Goal: Use online tool/utility: Use online tool/utility

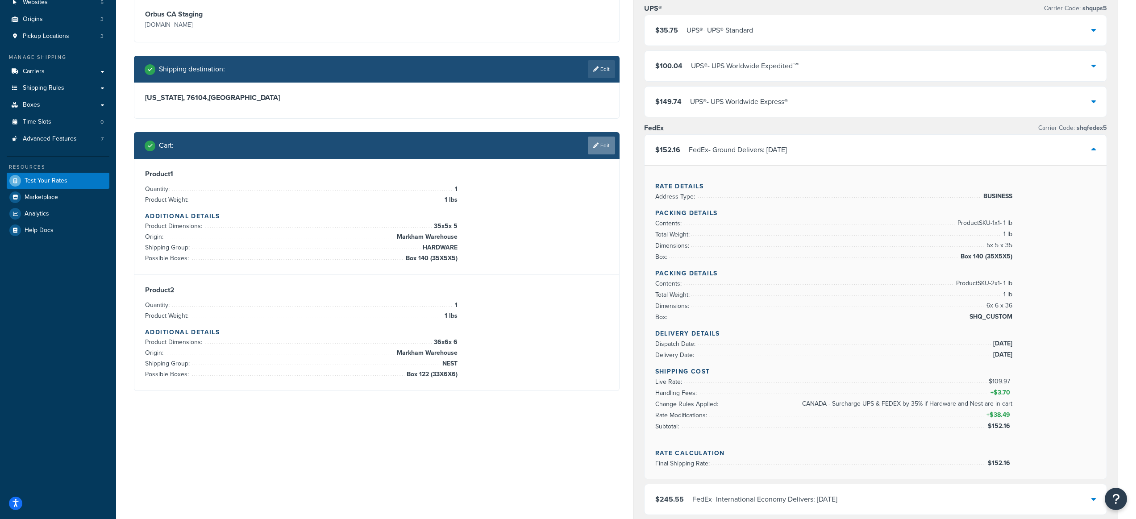
click at [600, 149] on link "Edit" at bounding box center [601, 146] width 27 height 18
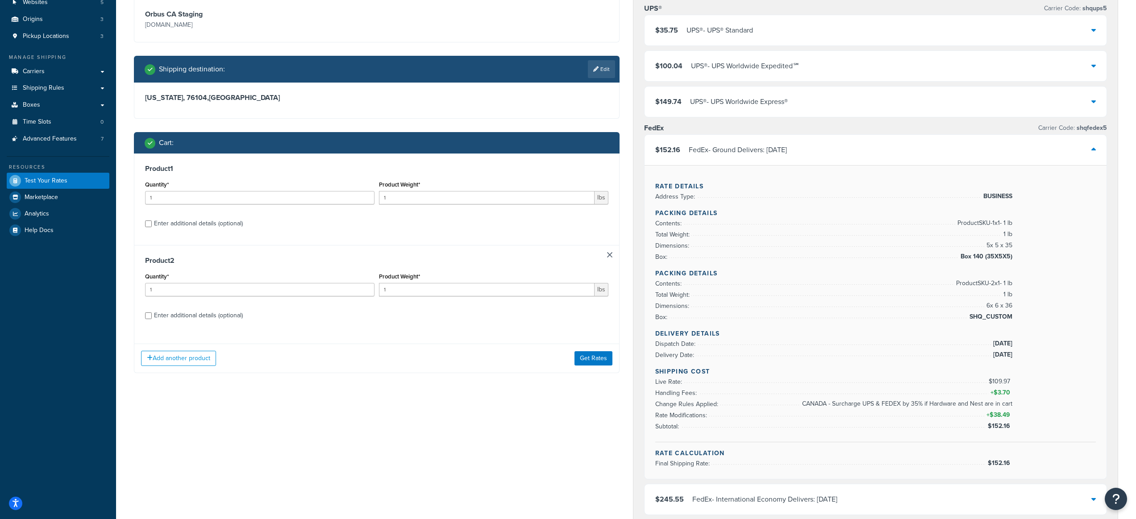
click at [609, 255] on link at bounding box center [609, 254] width 5 height 5
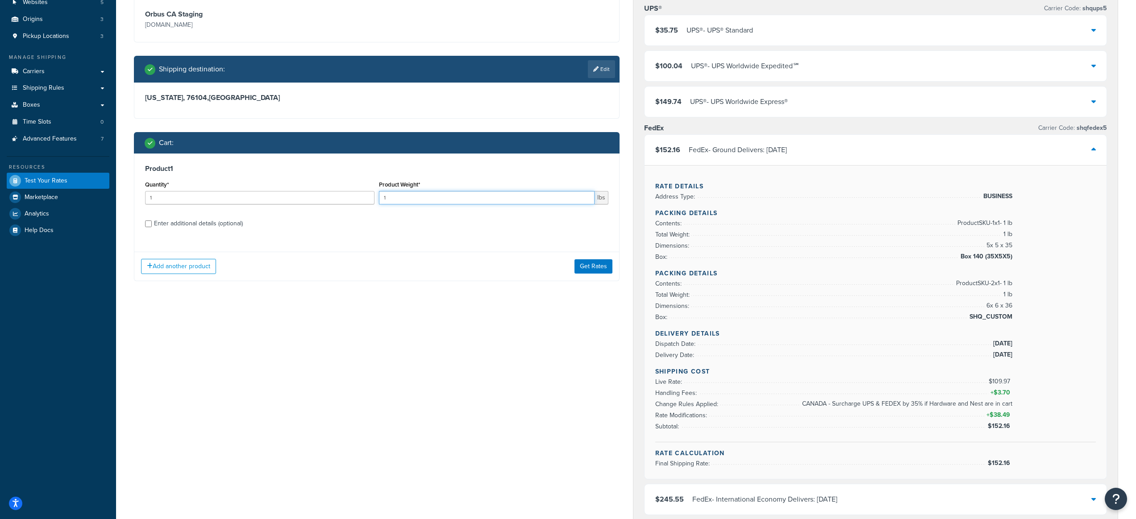
click at [447, 196] on input "1" at bounding box center [487, 197] width 216 height 13
drag, startPoint x: 441, startPoint y: 196, endPoint x: 359, endPoint y: 196, distance: 81.3
click at [359, 196] on div "Quantity* 1 Product Weight* 1 lbs" at bounding box center [377, 195] width 468 height 33
type input "3"
click at [206, 222] on div "Enter additional details (optional)" at bounding box center [198, 223] width 89 height 13
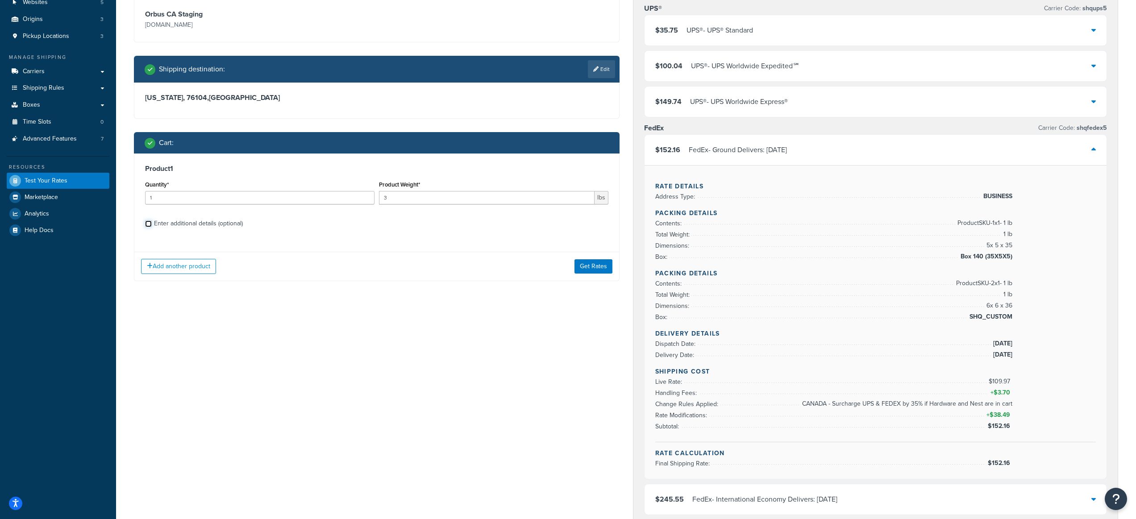
click at [152, 222] on input "Enter additional details (optional)" at bounding box center [148, 224] width 7 height 7
checkbox input "true"
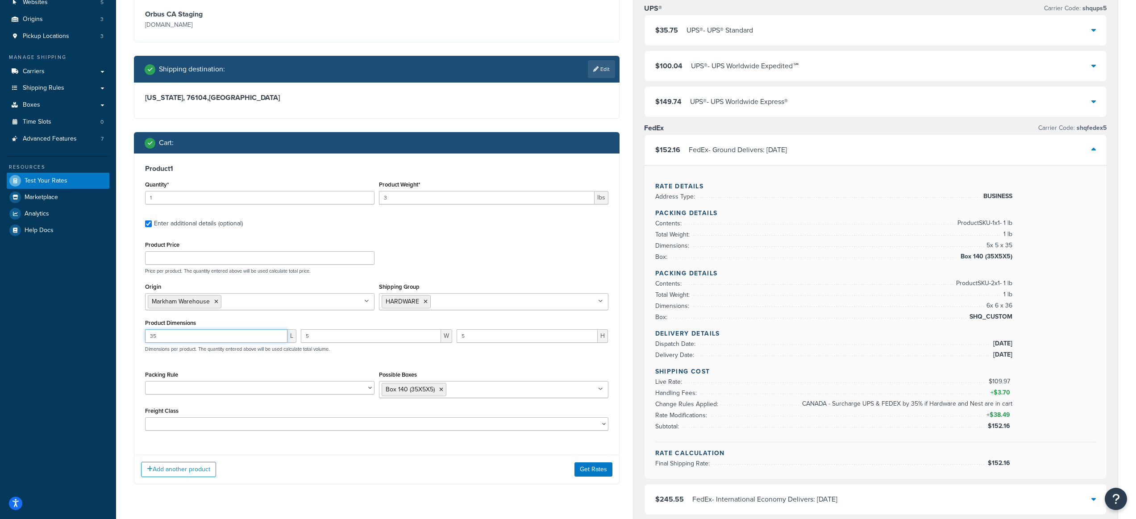
click at [212, 339] on input "35" at bounding box center [216, 336] width 142 height 13
drag, startPoint x: 148, startPoint y: 334, endPoint x: 137, endPoint y: 333, distance: 11.3
click at [137, 333] on div "Product 1 Quantity* 1 Product Weight* 3 lbs Enter additional details (optional)…" at bounding box center [376, 301] width 485 height 295
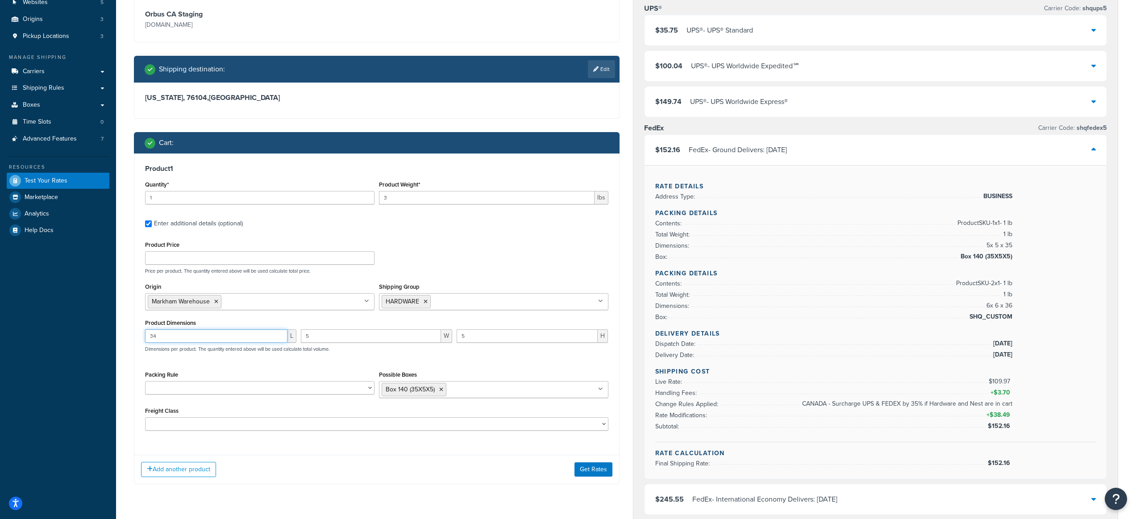
type input "34"
click at [361, 333] on input "5" at bounding box center [371, 336] width 140 height 13
drag, startPoint x: 351, startPoint y: 336, endPoint x: 303, endPoint y: 337, distance: 47.8
click at [303, 337] on input "5" at bounding box center [371, 336] width 140 height 13
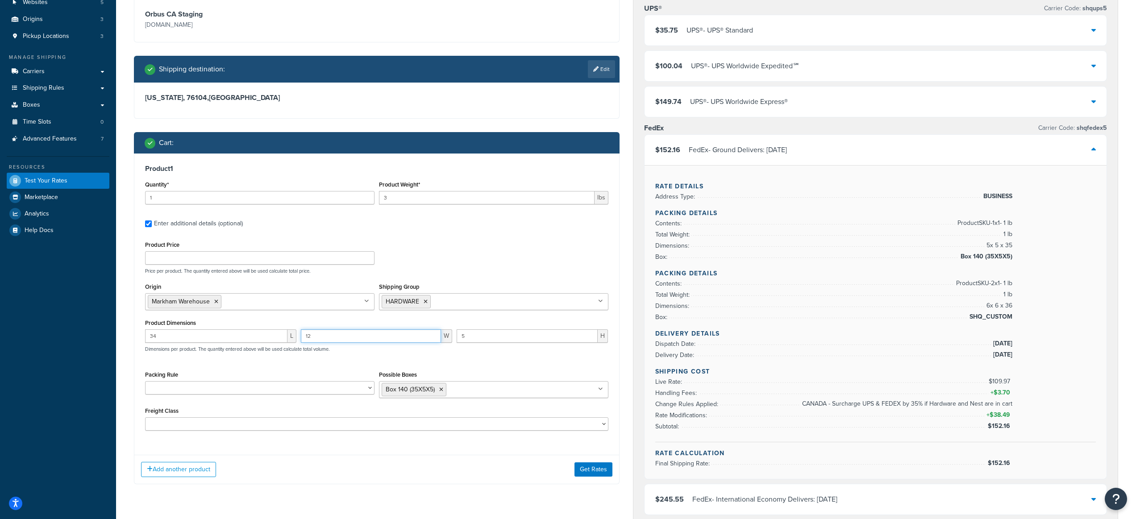
type input "12"
drag, startPoint x: 490, startPoint y: 333, endPoint x: 457, endPoint y: 333, distance: 32.6
click at [457, 333] on input "5" at bounding box center [527, 336] width 141 height 13
type input "19"
click at [465, 369] on div "Possible Boxes Box 140 (35X5X5) Bag 1 (15 x 12 x 3) Bag 2 (13 x 12 x 1) Bag 3 (…" at bounding box center [494, 383] width 230 height 29
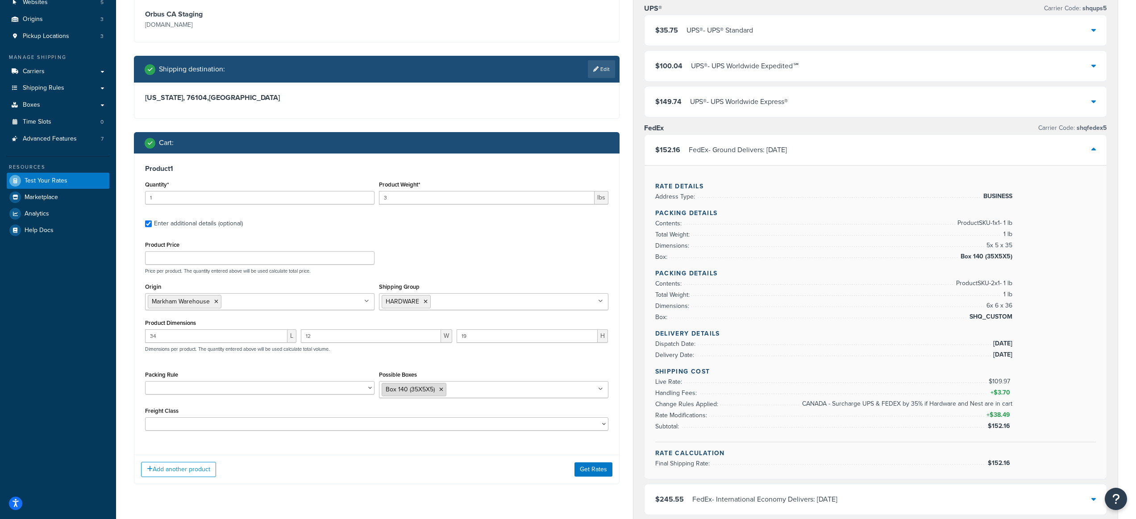
click at [439, 391] on icon at bounding box center [441, 389] width 4 height 5
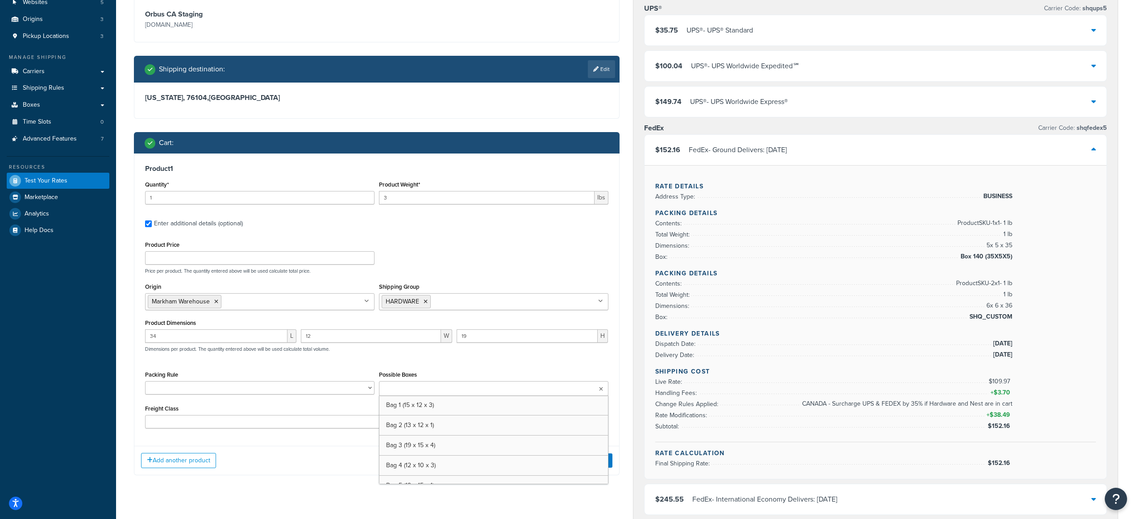
click at [438, 389] on input "Possible Boxes" at bounding box center [421, 389] width 79 height 10
type input "123"
click at [451, 357] on div "34 L 12 W 19 H Dimensions per product. The quantity entered above will be used …" at bounding box center [377, 346] width 468 height 33
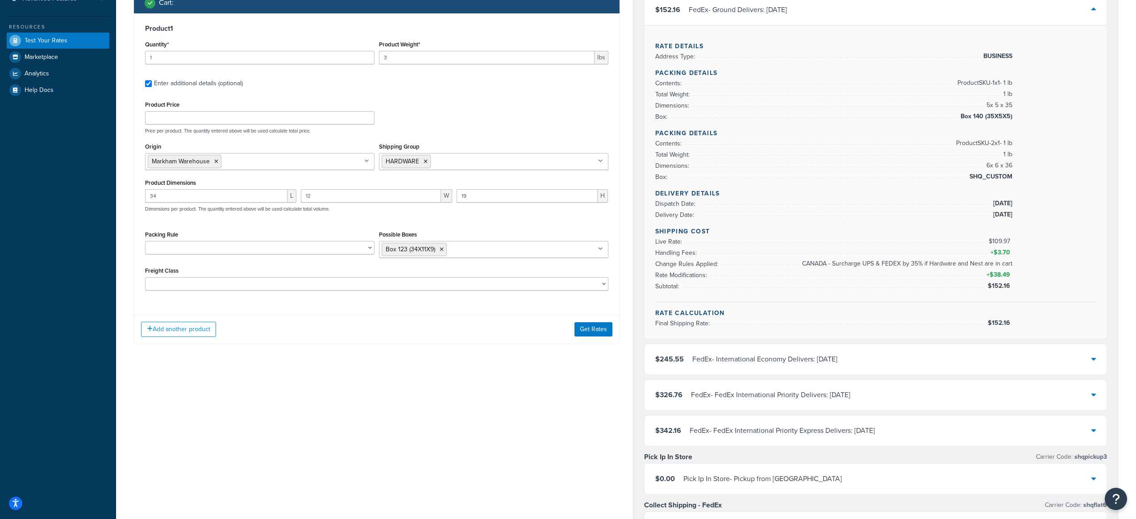
scroll to position [156, 0]
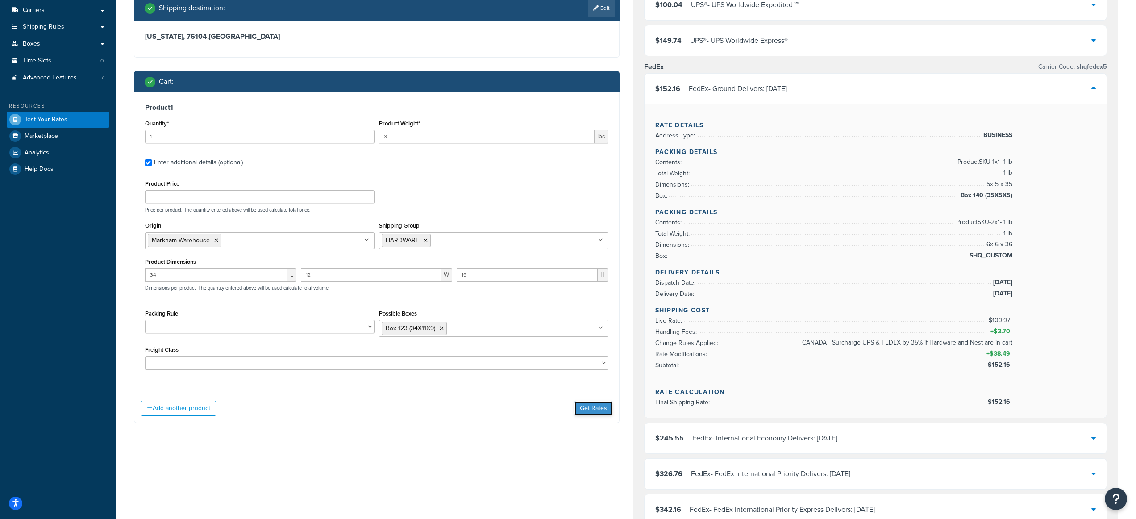
click at [605, 406] on button "Get Rates" at bounding box center [594, 408] width 38 height 14
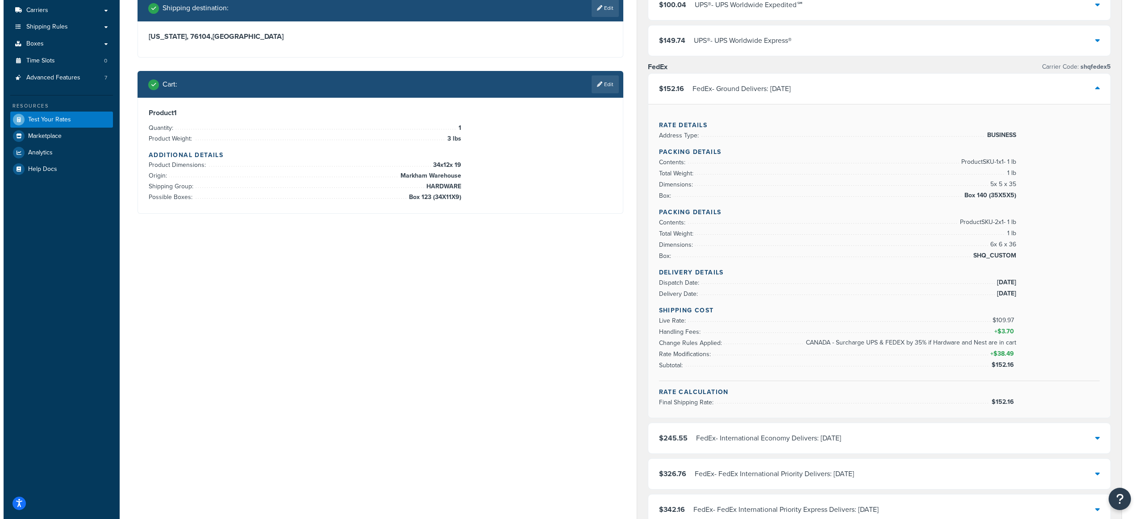
scroll to position [0, 0]
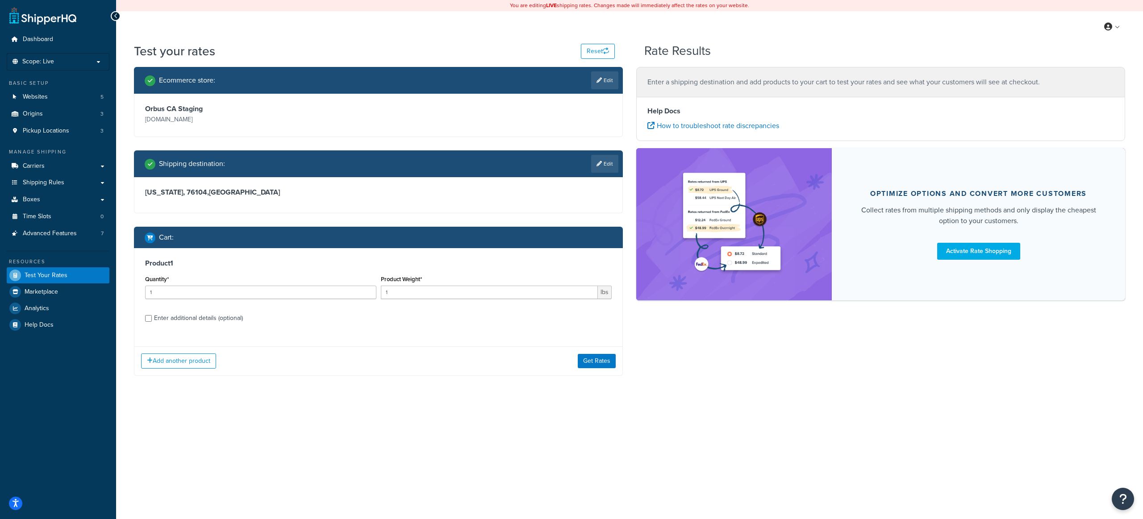
click at [216, 317] on div "Enter additional details (optional)" at bounding box center [198, 318] width 89 height 13
click at [152, 317] on input "Enter additional details (optional)" at bounding box center [148, 318] width 7 height 7
checkbox input "true"
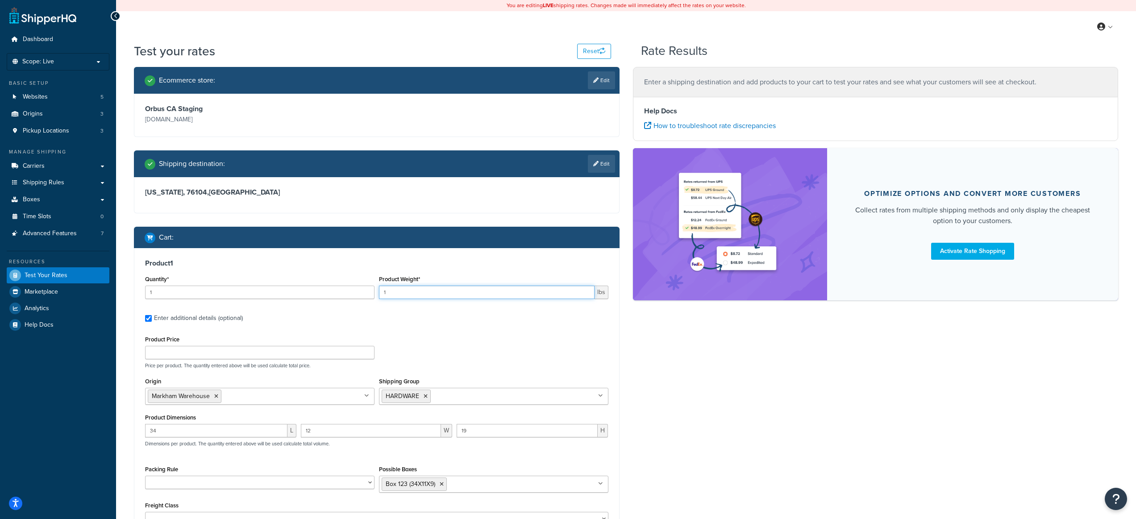
drag, startPoint x: 395, startPoint y: 292, endPoint x: 377, endPoint y: 292, distance: 18.3
click at [377, 292] on div "Product Weight* 1 lbs" at bounding box center [494, 289] width 234 height 33
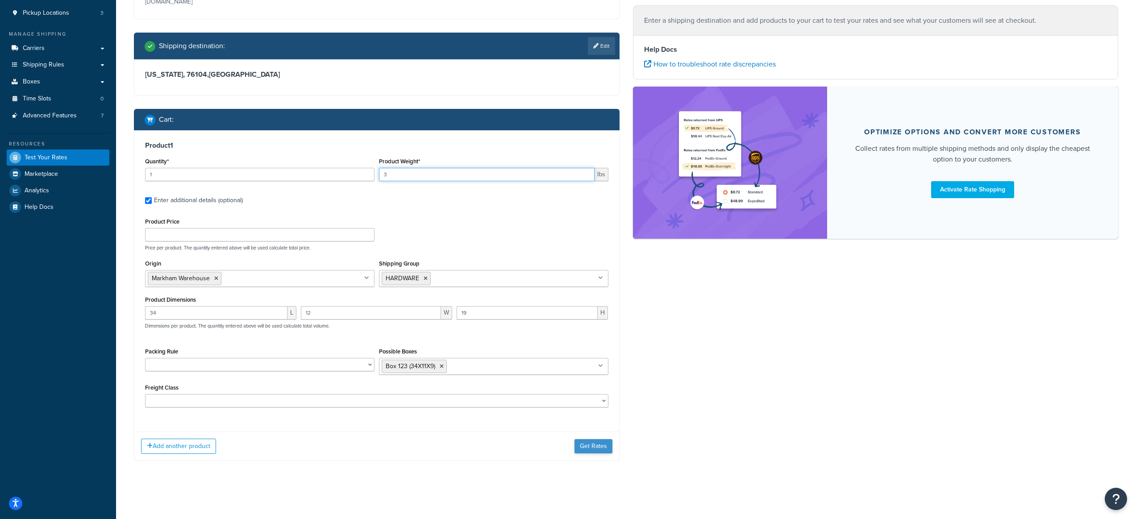
type input "3"
click at [583, 448] on button "Get Rates" at bounding box center [594, 446] width 38 height 14
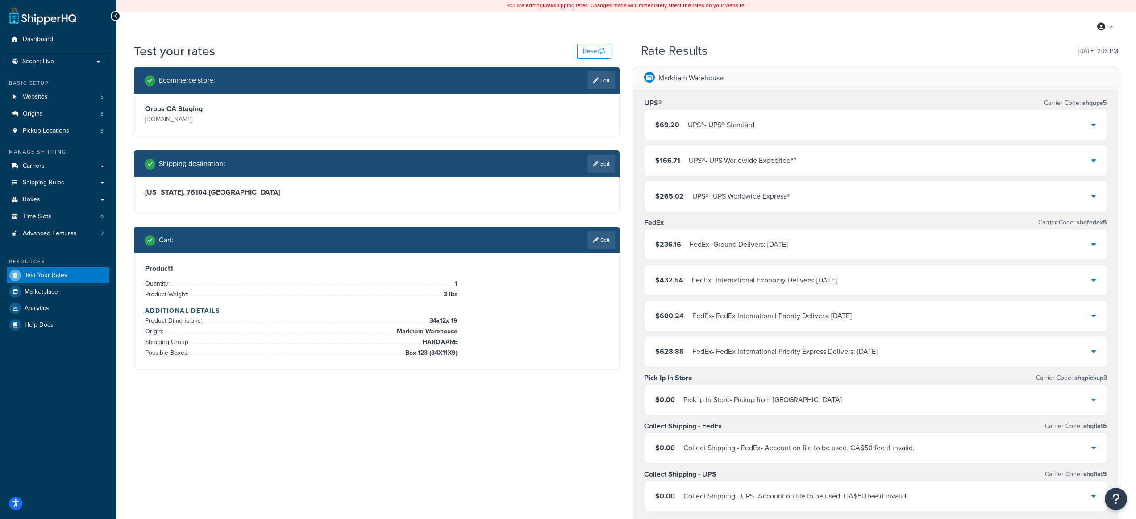
click at [750, 126] on div "UPS® - UPS® Standard" at bounding box center [721, 125] width 67 height 13
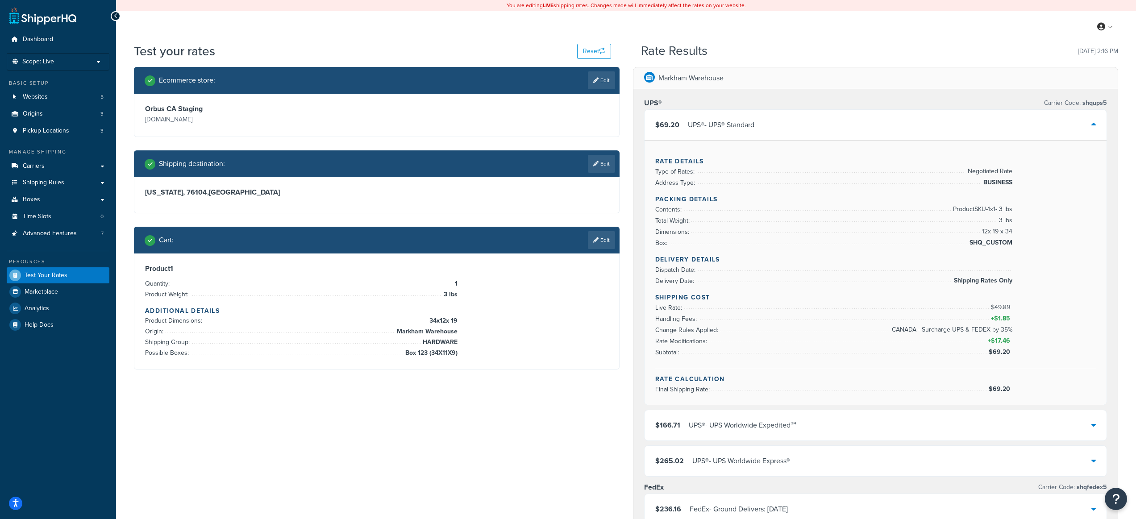
click at [755, 121] on div "UPS® - UPS® Standard" at bounding box center [721, 125] width 67 height 13
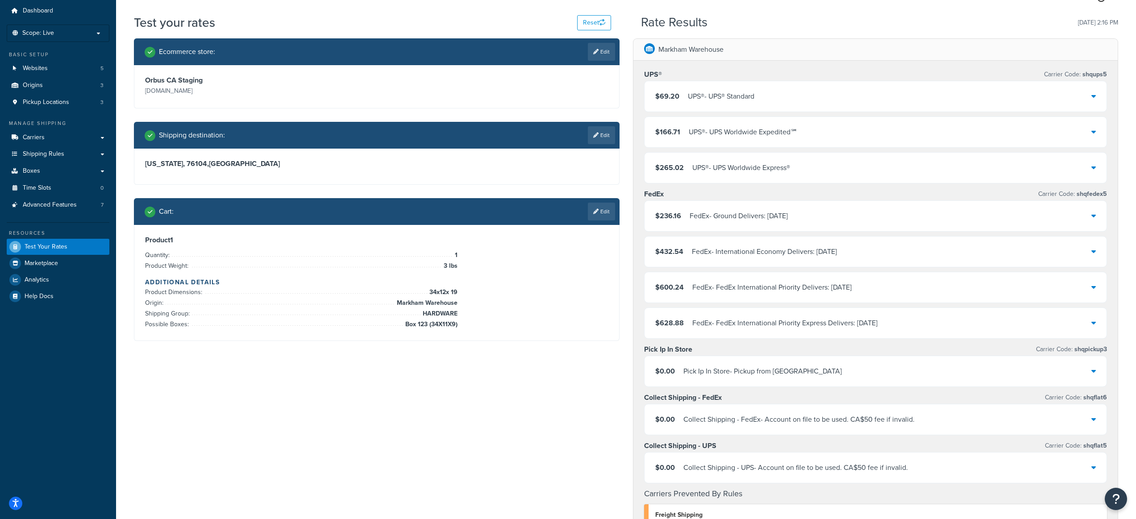
scroll to position [31, 0]
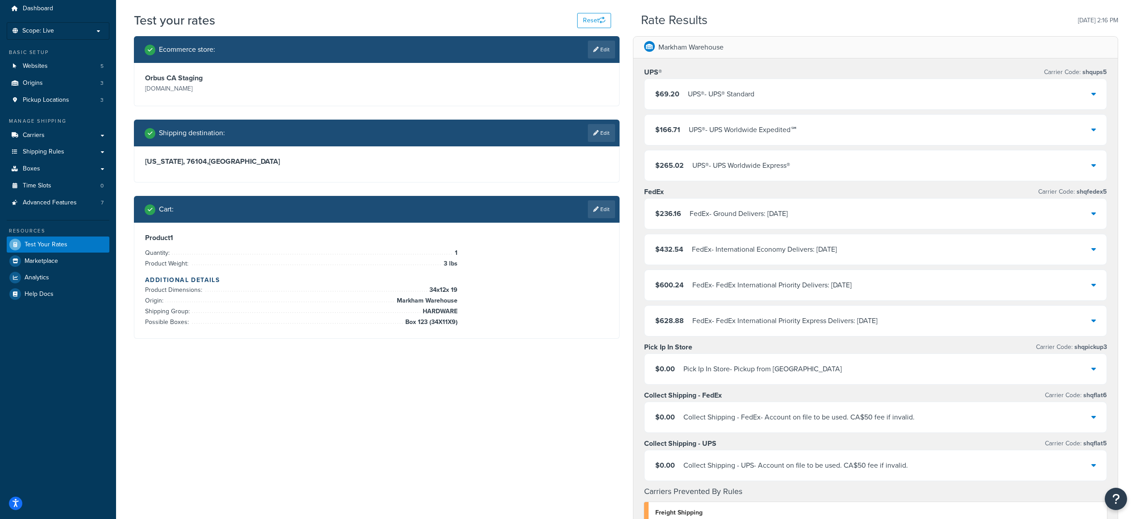
click at [875, 92] on div "$69.20 UPS® - UPS® Standard" at bounding box center [876, 94] width 463 height 30
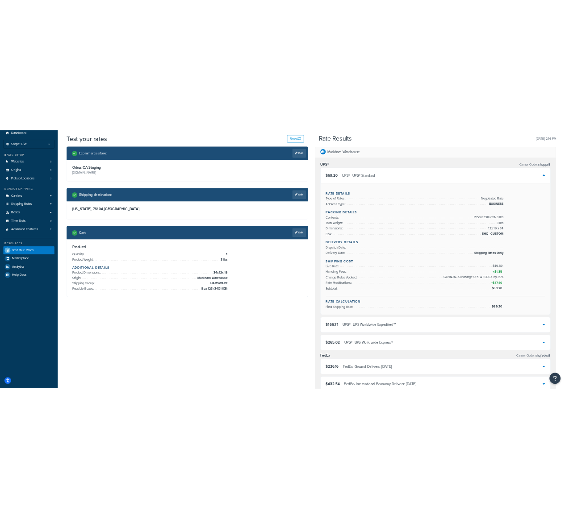
scroll to position [34, 0]
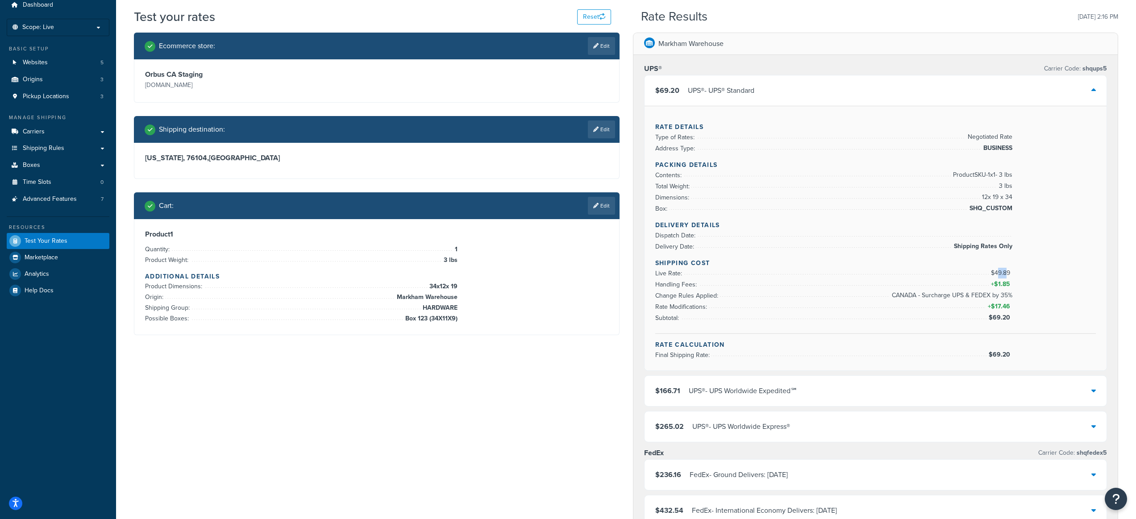
drag, startPoint x: 1008, startPoint y: 276, endPoint x: 999, endPoint y: 276, distance: 8.9
click at [999, 276] on span "$49.89" at bounding box center [1001, 272] width 21 height 9
drag, startPoint x: 996, startPoint y: 276, endPoint x: 1010, endPoint y: 275, distance: 13.9
click at [1010, 275] on span "$49.89" at bounding box center [1001, 272] width 21 height 9
copy span "49.89"
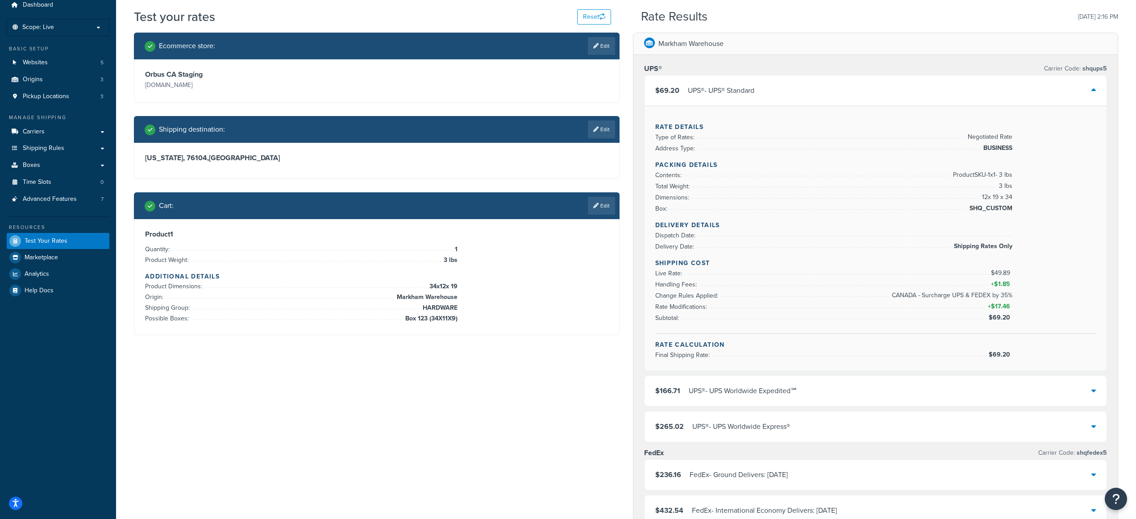
click at [704, 86] on div "UPS® - UPS® Standard" at bounding box center [721, 90] width 67 height 13
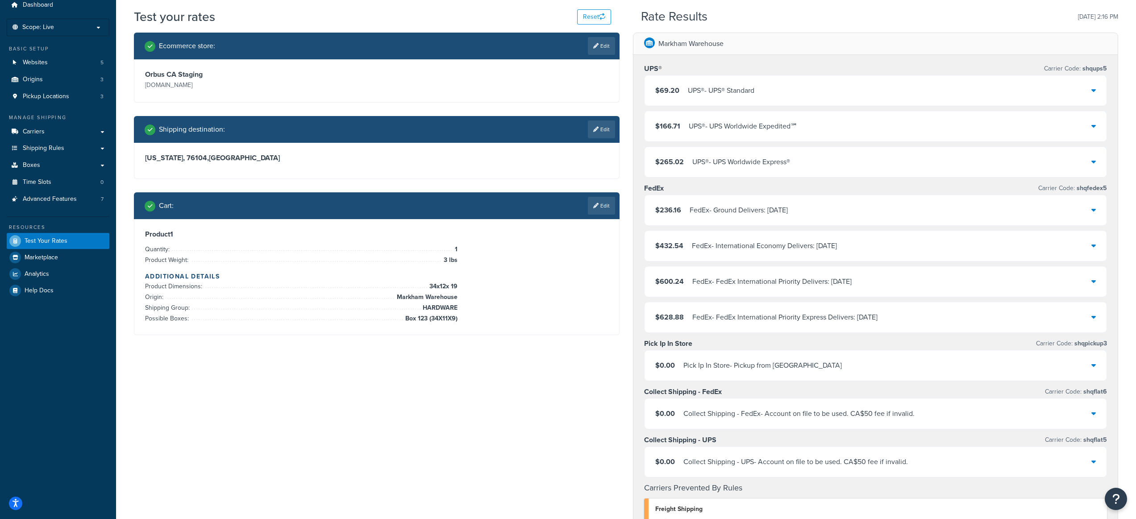
click at [768, 128] on div "UPS® - UPS Worldwide Expedited℠" at bounding box center [743, 126] width 109 height 13
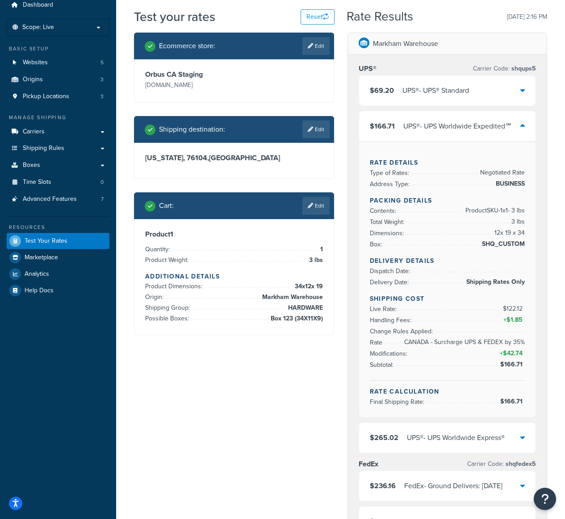
drag, startPoint x: 443, startPoint y: 93, endPoint x: 448, endPoint y: 94, distance: 5.0
click at [443, 93] on div "UPS® - UPS® Standard" at bounding box center [435, 90] width 67 height 13
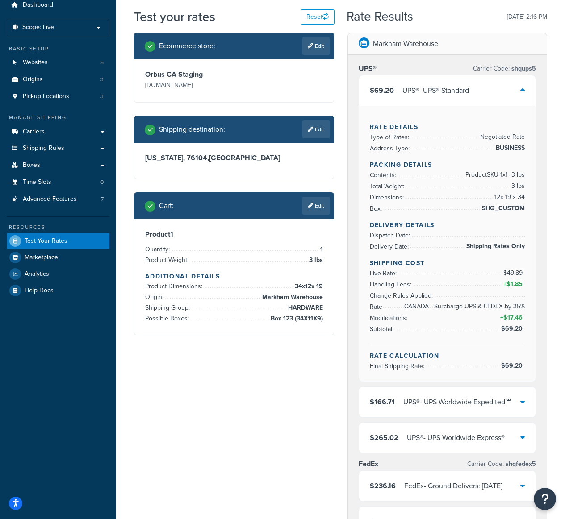
click at [420, 92] on div "UPS® - UPS® Standard" at bounding box center [435, 90] width 67 height 13
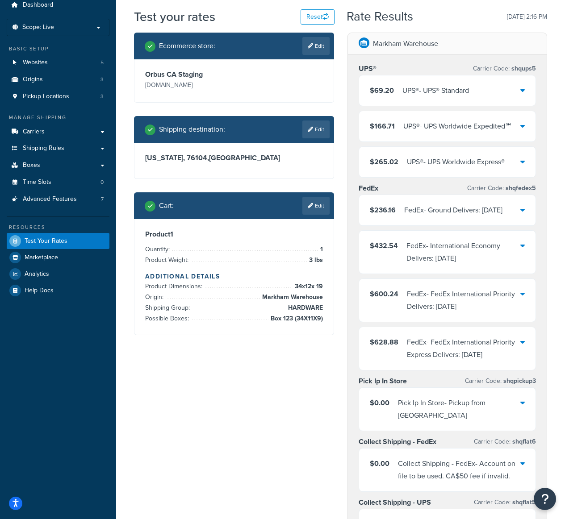
click at [447, 129] on div "UPS® - UPS Worldwide Expedited℠" at bounding box center [457, 126] width 109 height 13
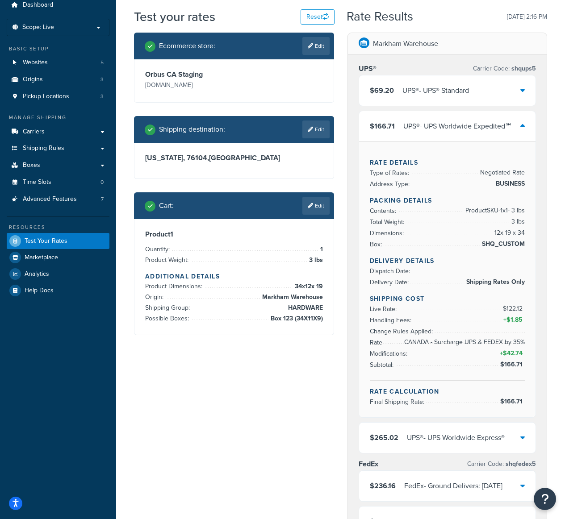
drag, startPoint x: 399, startPoint y: 110, endPoint x: 402, endPoint y: 113, distance: 5.1
click at [402, 113] on div "$69.20 UPS® - UPS® Standard $166.71 UPS® - UPS Worldwide Expedited℠ Rate Detail…" at bounding box center [448, 264] width 178 height 379
click at [422, 128] on div "UPS® - UPS Worldwide Expedited℠" at bounding box center [457, 126] width 109 height 13
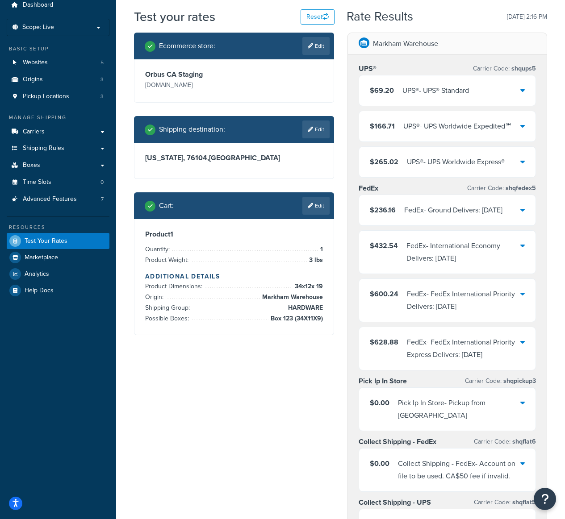
click at [465, 161] on div "UPS® - UPS Worldwide Express®" at bounding box center [456, 162] width 98 height 13
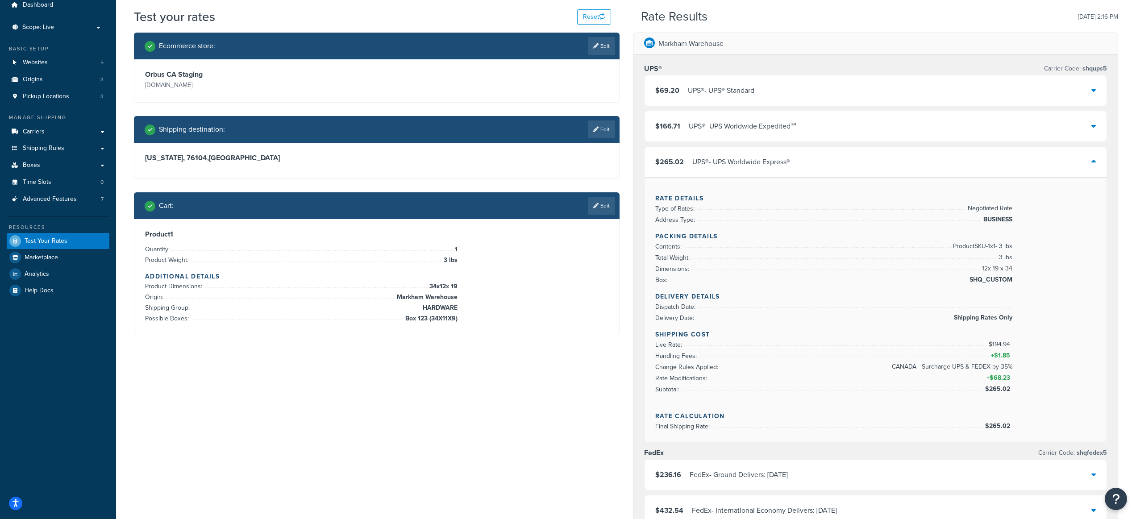
click at [731, 149] on div "$265.02 UPS® - UPS Worldwide Express®" at bounding box center [876, 162] width 463 height 30
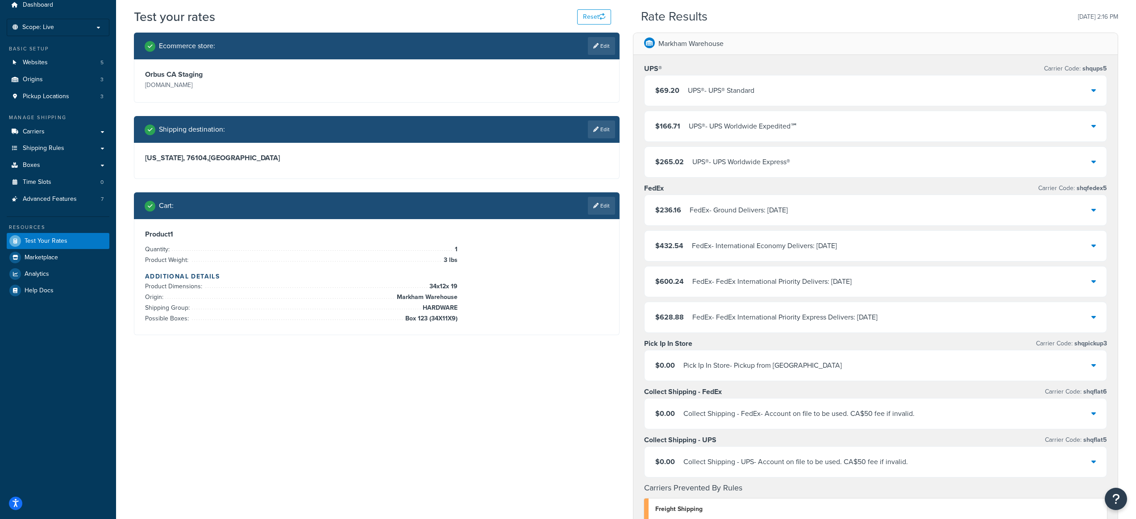
click at [823, 212] on div "$236.16 FedEx - Ground Delivers: [DATE]" at bounding box center [876, 210] width 463 height 30
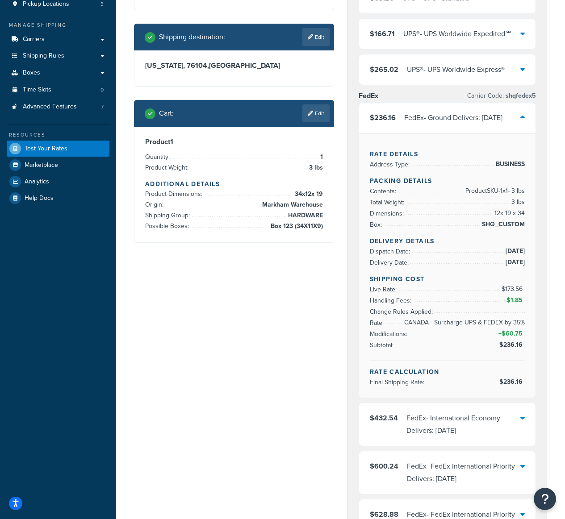
scroll to position [151, 0]
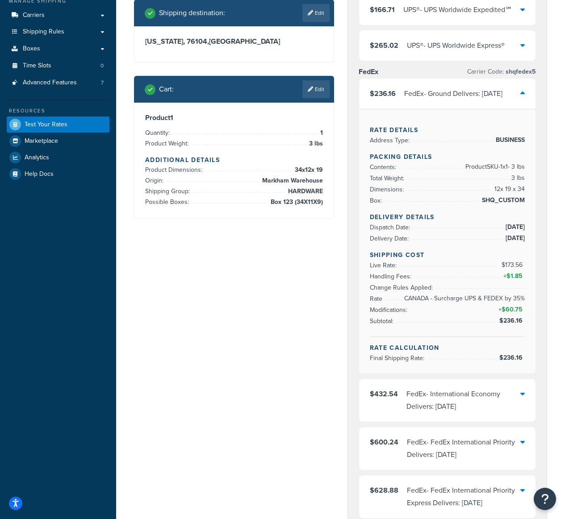
click at [404, 97] on div "FedEx - Ground Delivers: [DATE]" at bounding box center [453, 94] width 98 height 13
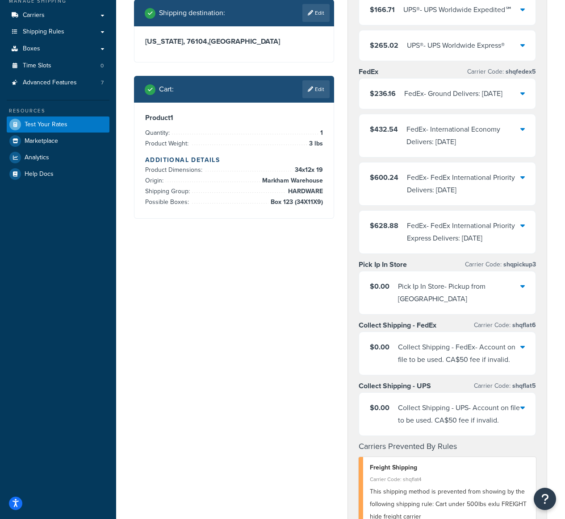
click at [470, 131] on div "FedEx - International Economy Delivers: [DATE]" at bounding box center [463, 135] width 114 height 25
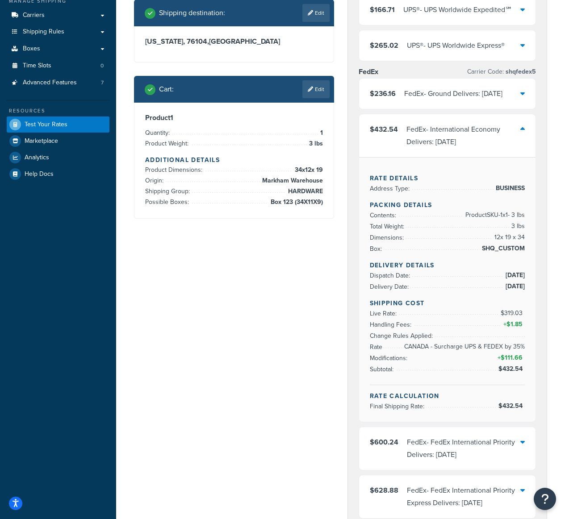
click at [455, 132] on div "FedEx - International Economy Delivers: [DATE]" at bounding box center [463, 135] width 114 height 25
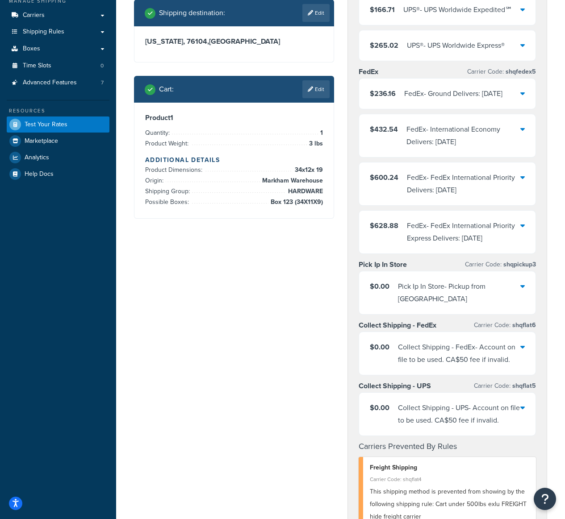
click at [471, 179] on div "FedEx - FedEx International Priority Delivers: [DATE]" at bounding box center [464, 183] width 114 height 25
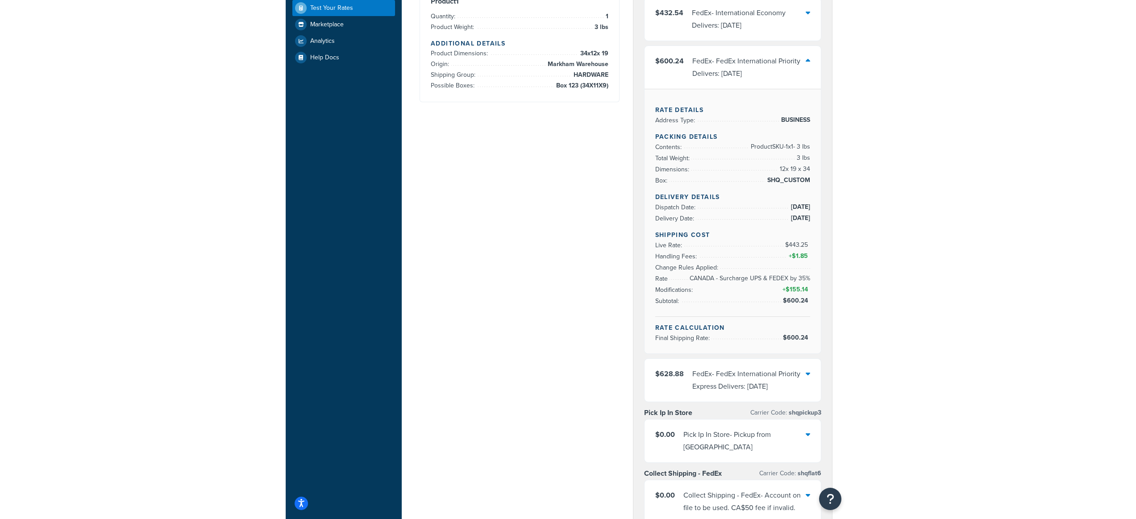
scroll to position [268, 0]
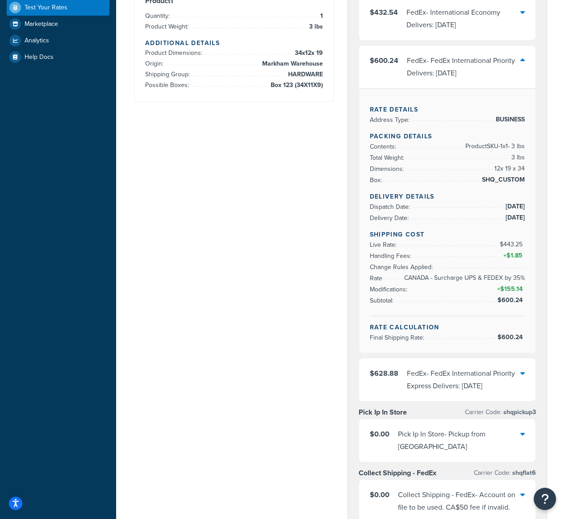
click at [438, 73] on div "FedEx - FedEx International Priority Delivers: [DATE]" at bounding box center [464, 66] width 114 height 25
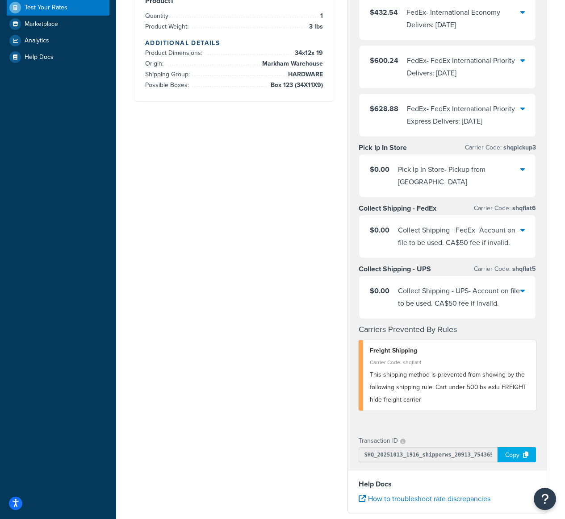
click at [439, 114] on div "FedEx - FedEx International Priority Express Delivers: [DATE]" at bounding box center [464, 115] width 114 height 25
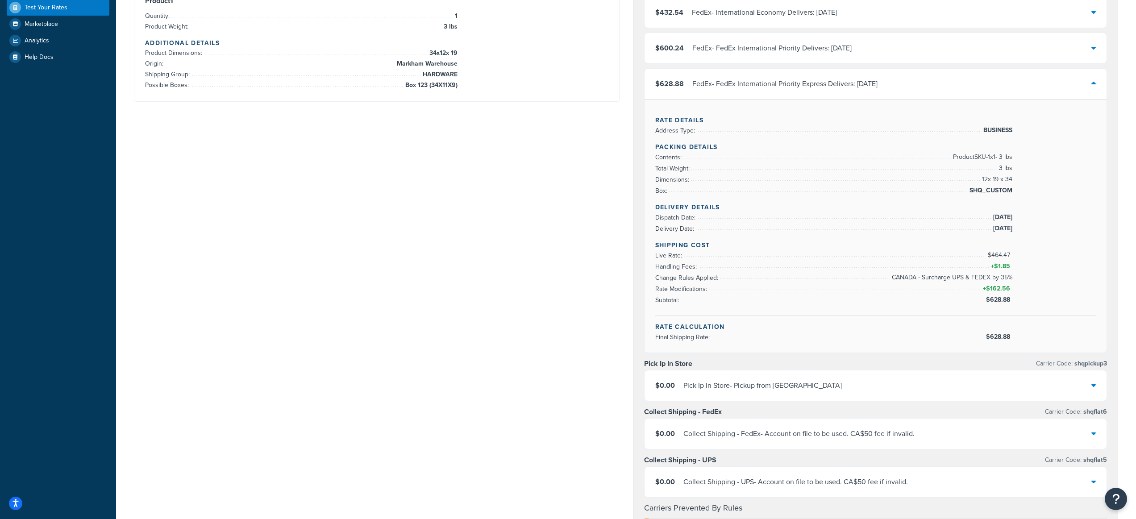
click at [701, 83] on div "FedEx - FedEx International Priority Express Delivers: [DATE]" at bounding box center [785, 84] width 185 height 13
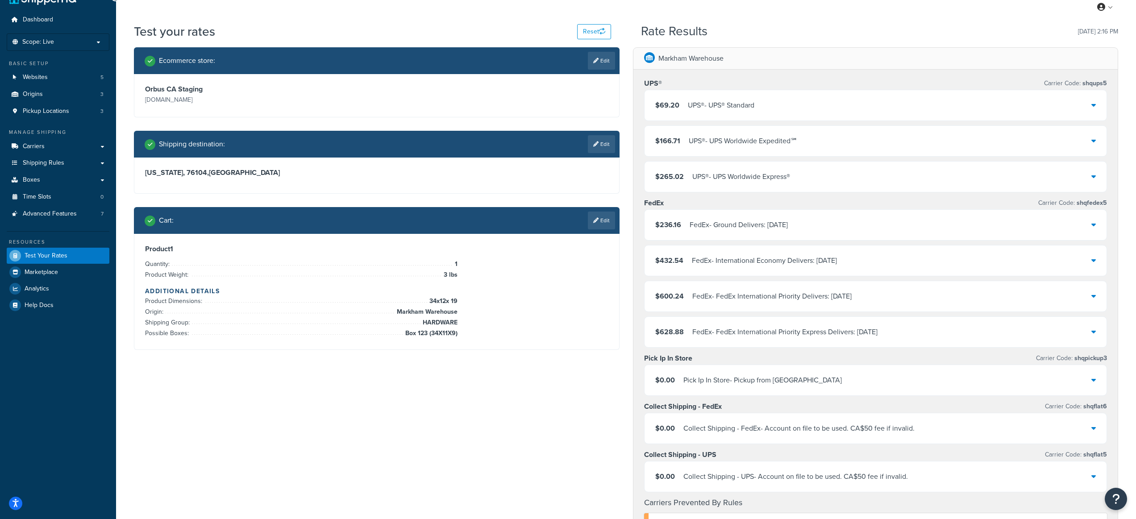
scroll to position [68, 0]
